Goal: Find specific page/section: Find specific page/section

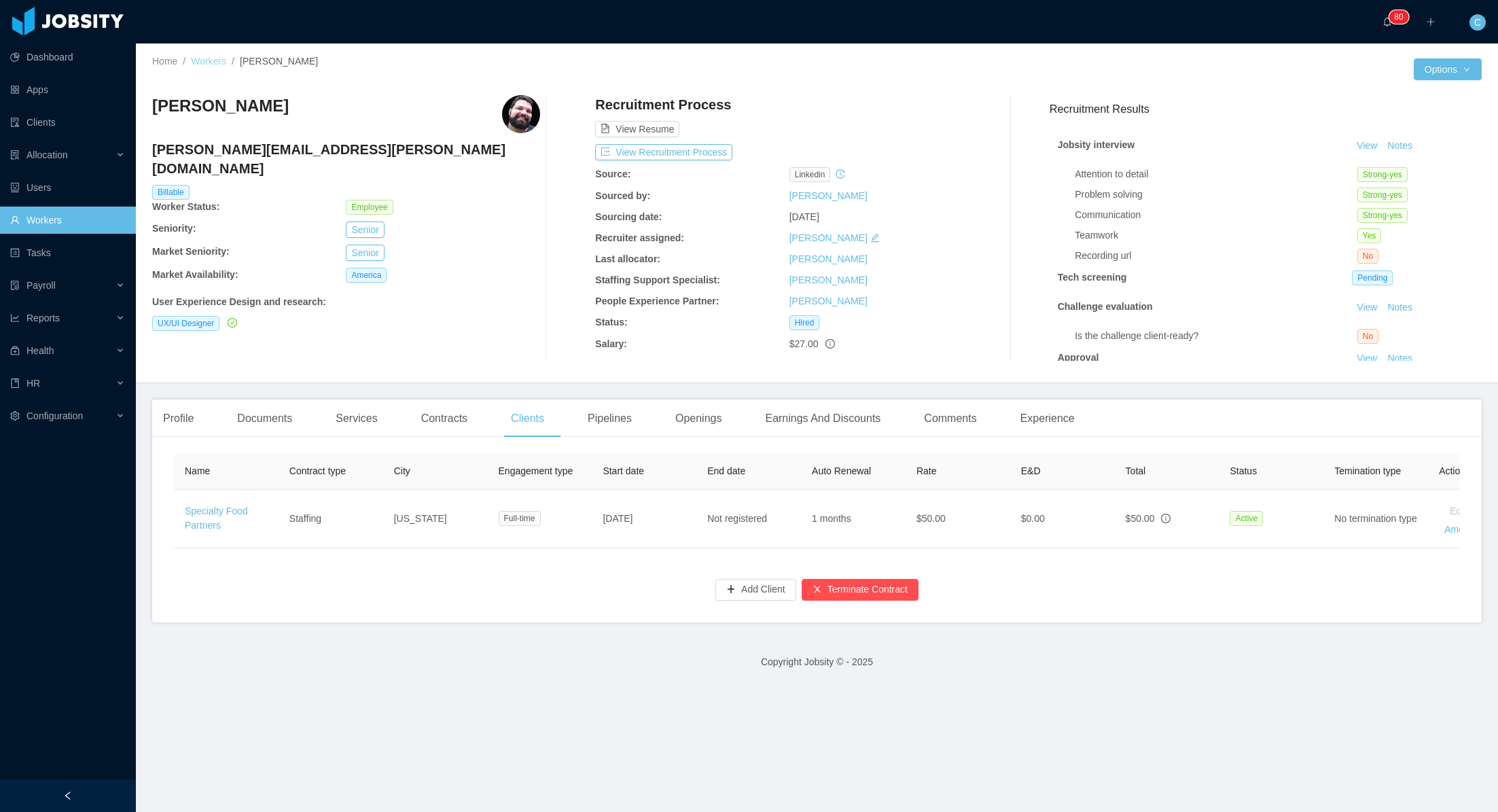
click at [212, 62] on link "Workers" at bounding box center [209, 61] width 35 height 11
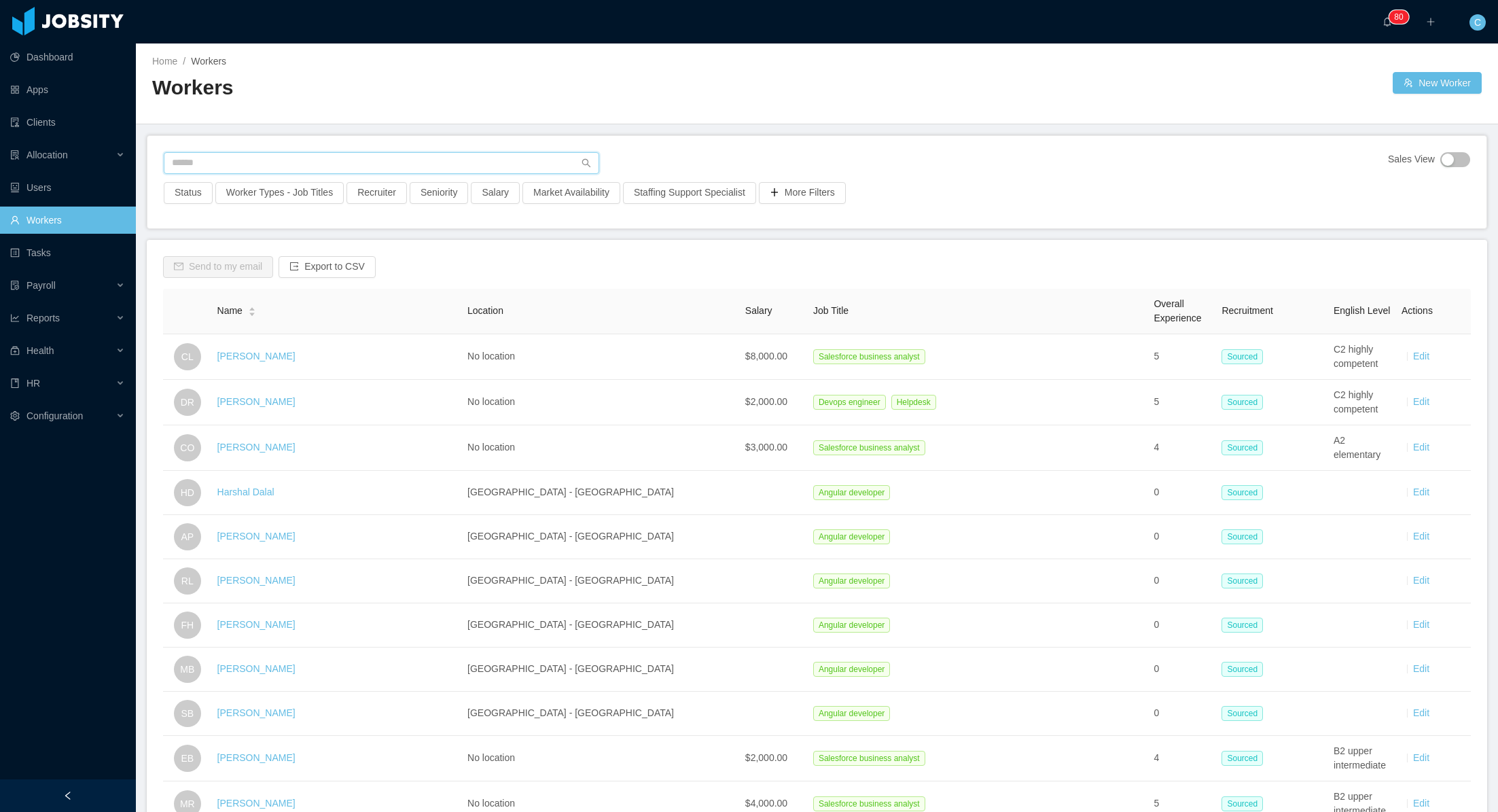
click at [262, 163] on input "text" at bounding box center [381, 163] width 435 height 22
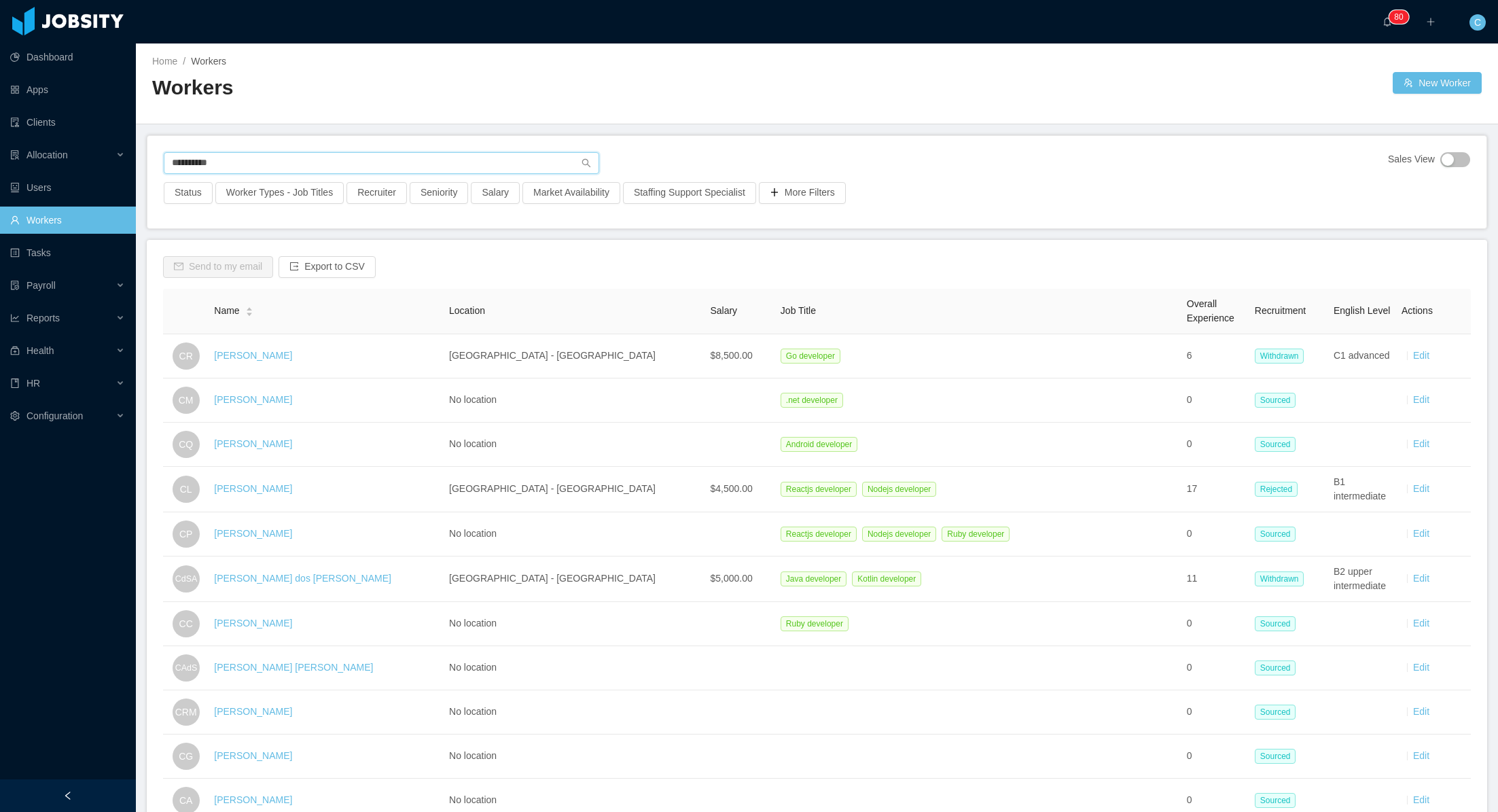
type input "**********"
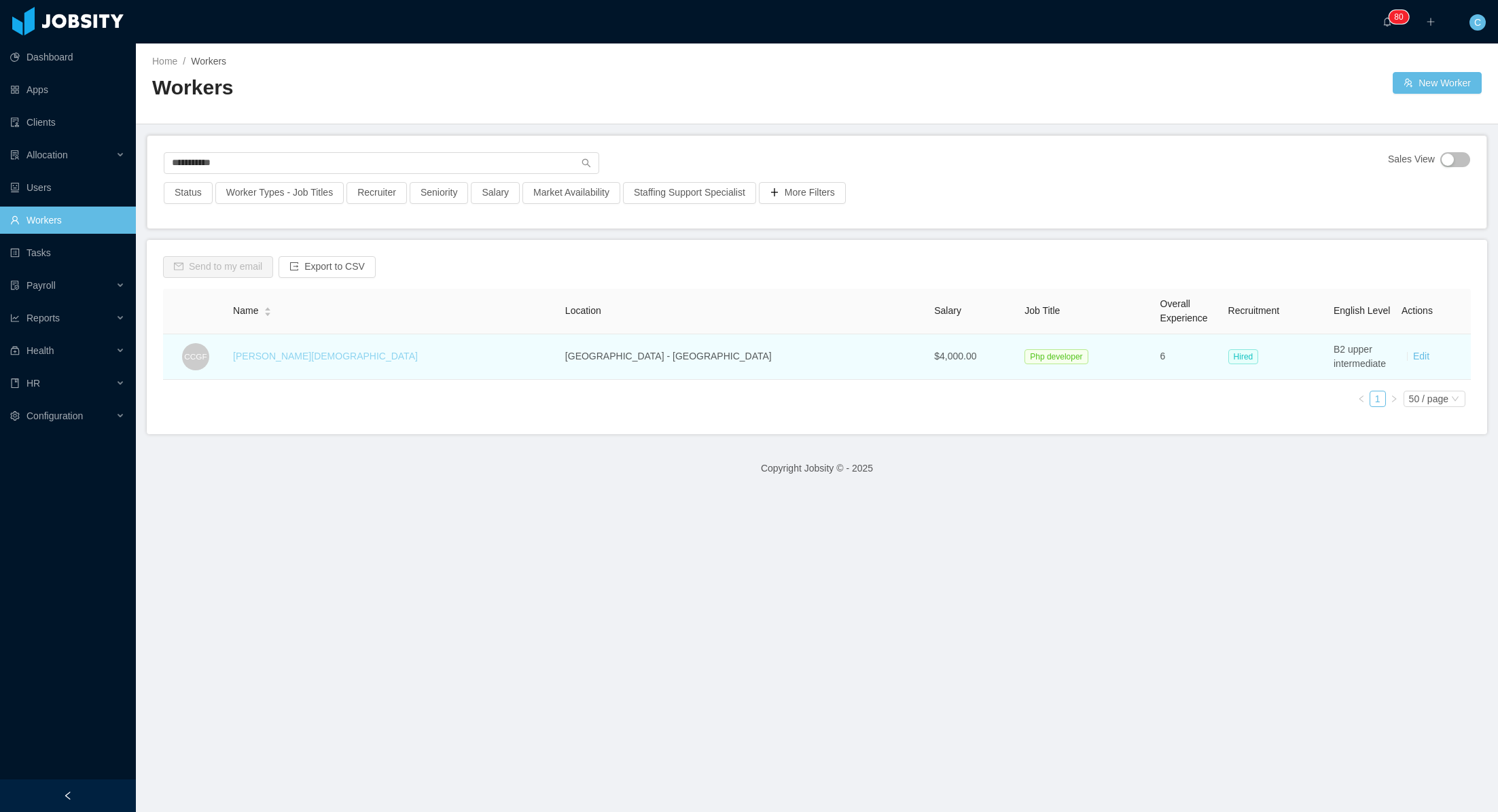
click at [308, 359] on link "[PERSON_NAME][DEMOGRAPHIC_DATA]" at bounding box center [325, 355] width 185 height 11
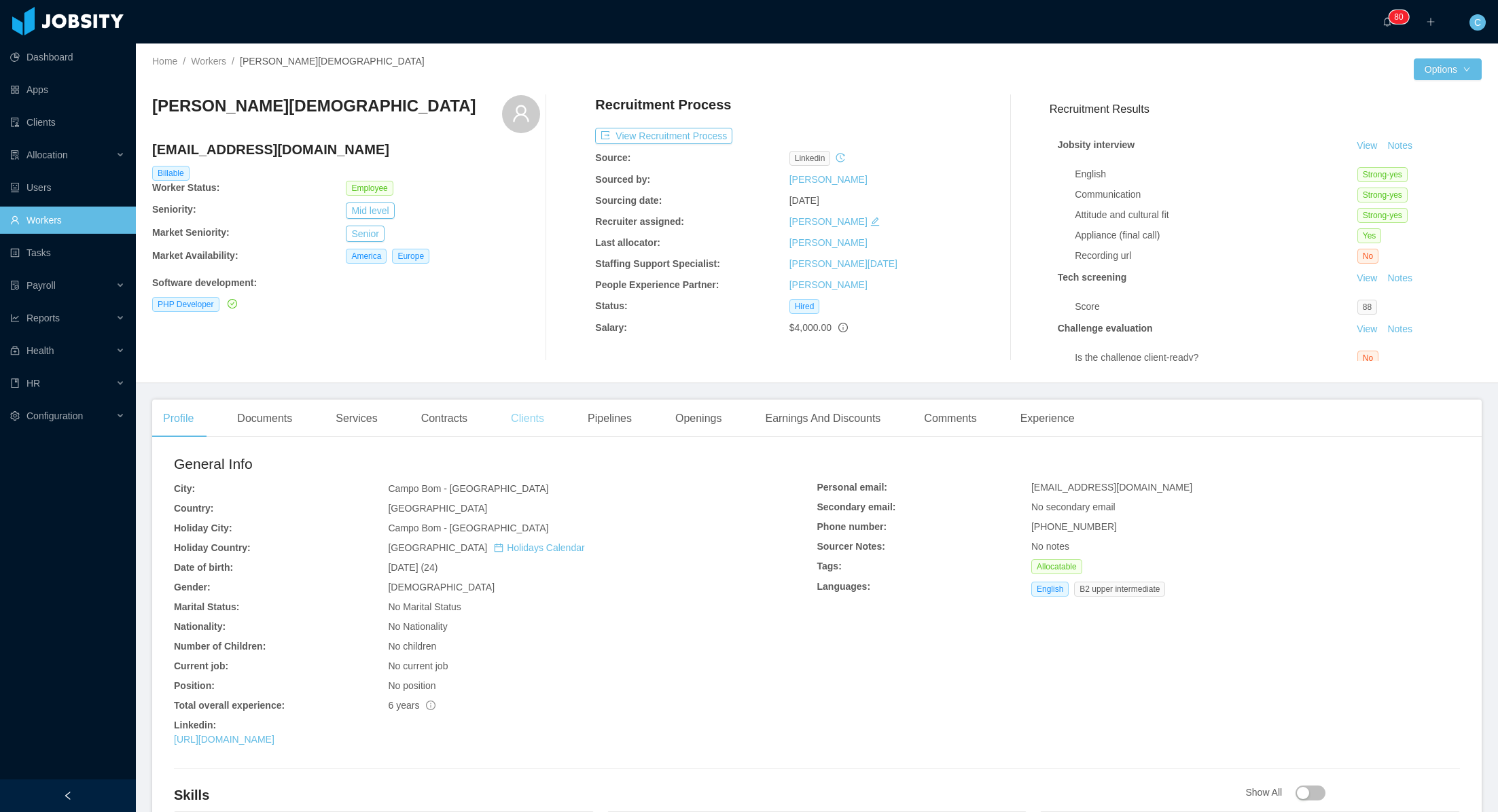
click at [546, 421] on div "Clients" at bounding box center [527, 418] width 55 height 38
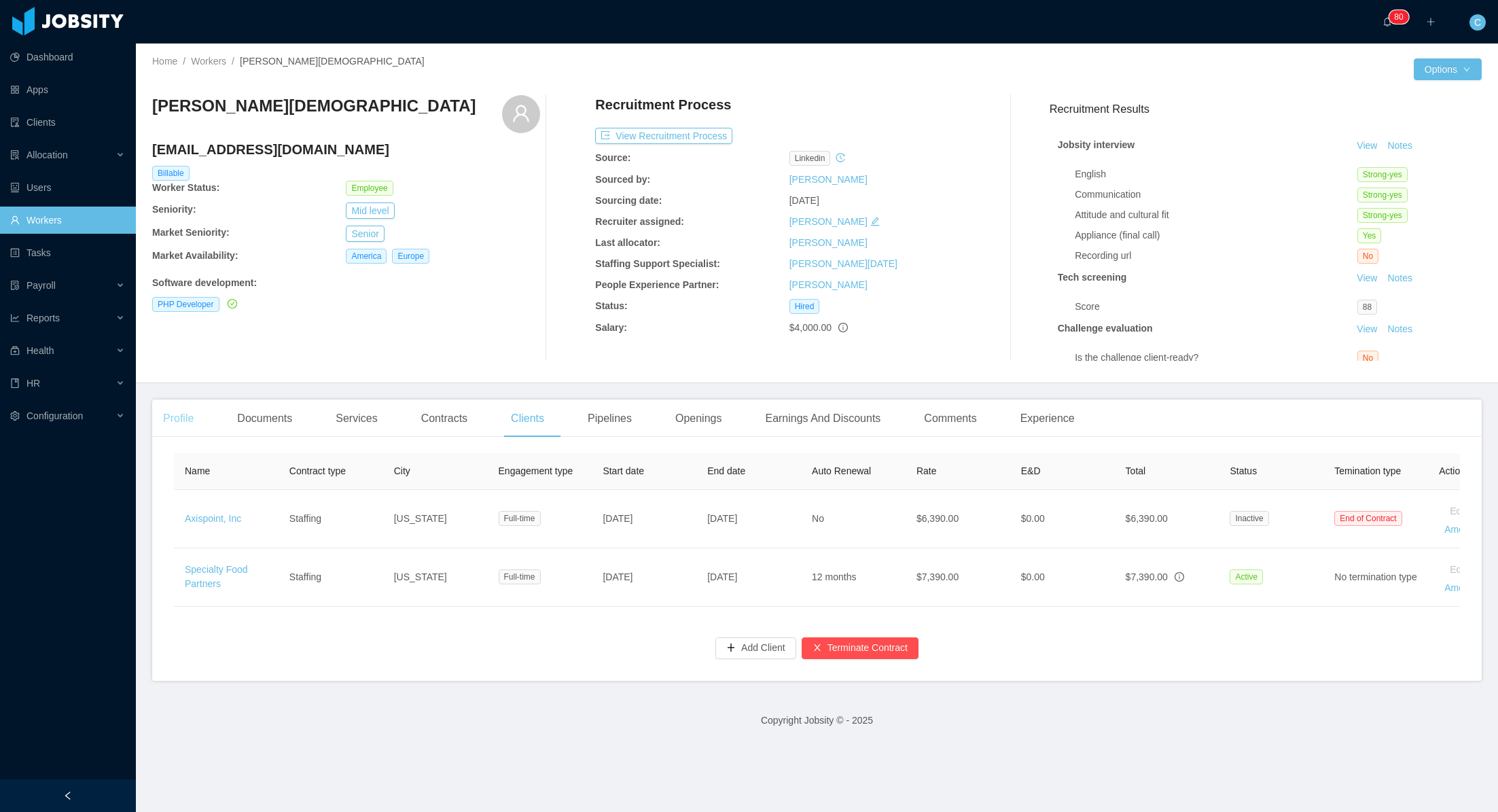
click at [181, 419] on div "Profile" at bounding box center [178, 418] width 52 height 38
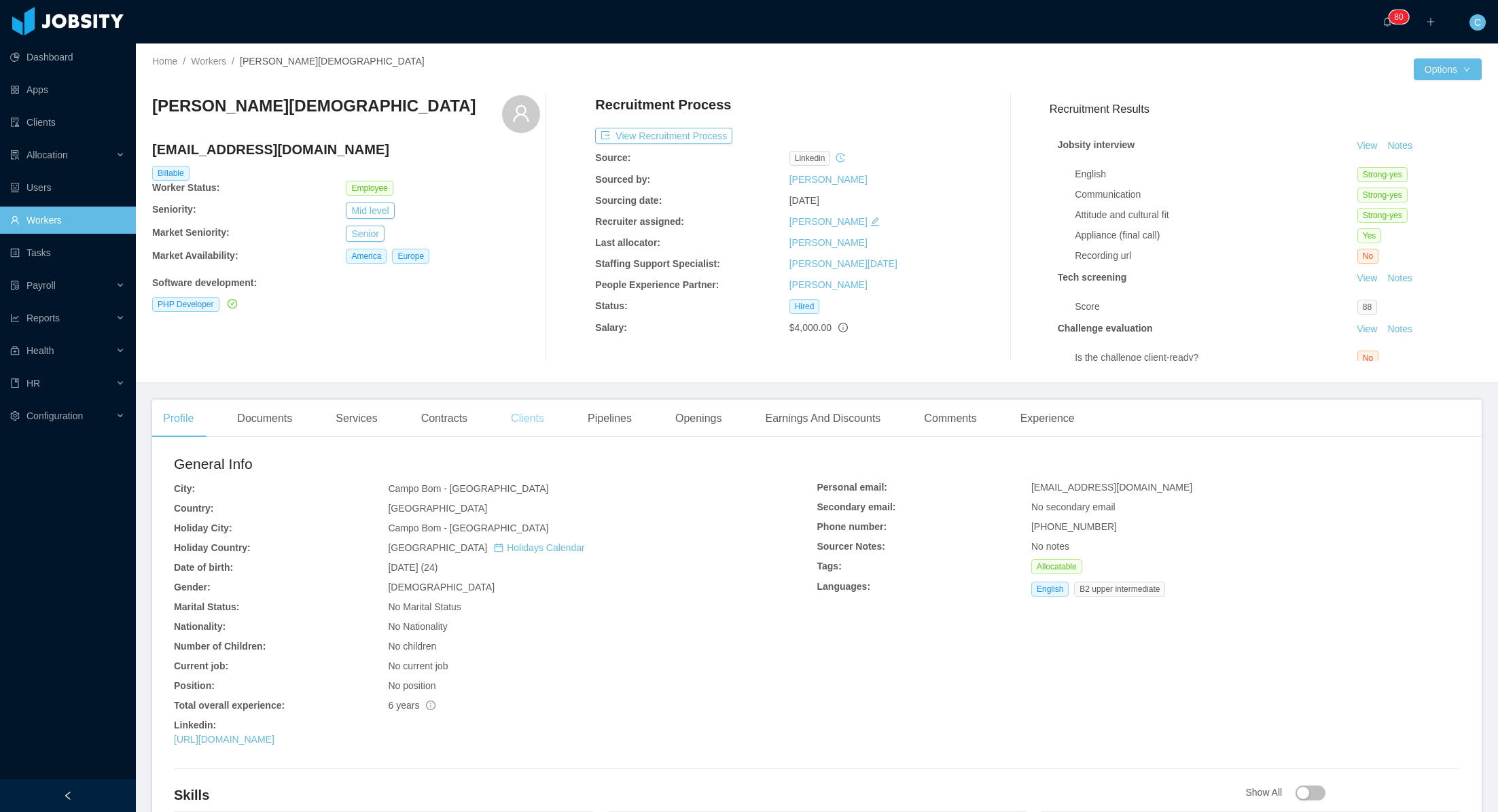
click at [537, 423] on div "Clients" at bounding box center [527, 418] width 55 height 38
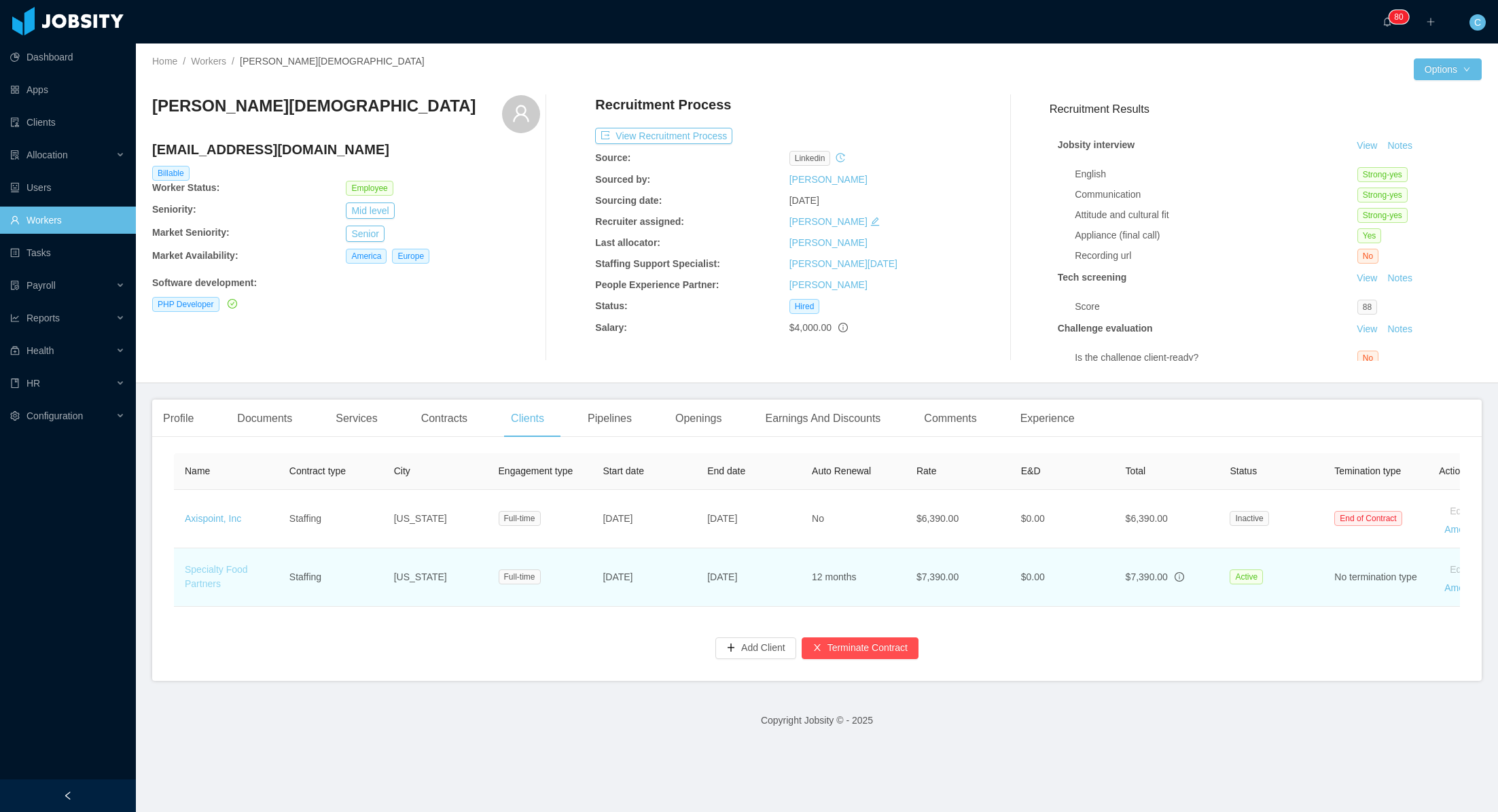
click at [214, 570] on link "Specialty Food Partners" at bounding box center [216, 576] width 63 height 25
